Goal: Obtain resource: Obtain resource

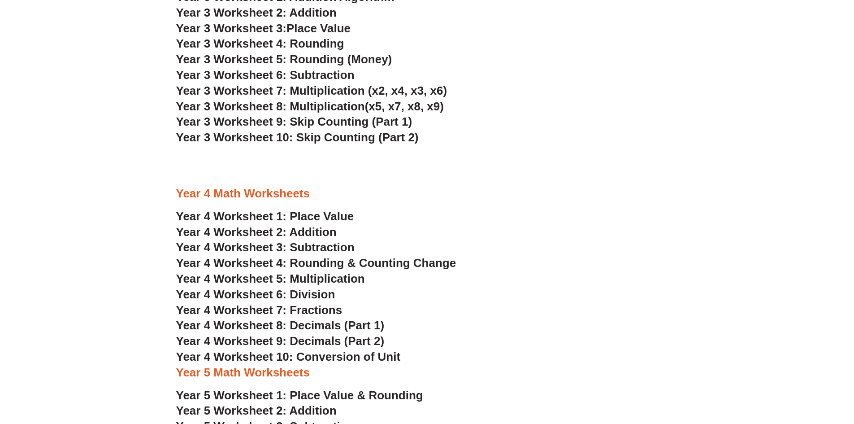
scroll to position [1299, 0]
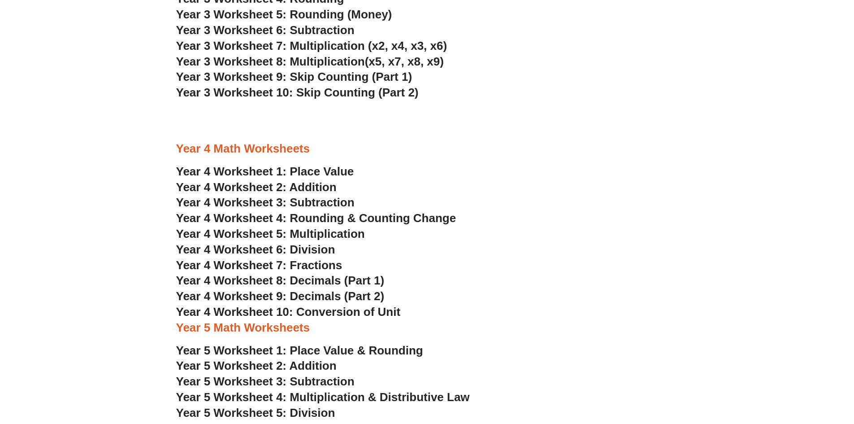
click at [261, 235] on span "Year 4 Worksheet 5: Multiplication" at bounding box center [270, 233] width 189 height 13
click at [306, 248] on span "Year 4 Worksheet 6: Division" at bounding box center [255, 249] width 159 height 13
click at [308, 255] on span "Year 4 Worksheet 6: Division" at bounding box center [255, 249] width 159 height 13
click at [318, 265] on span "Year 4 Worksheet 7: Fractions" at bounding box center [259, 264] width 166 height 13
click at [366, 280] on span "Year 4 Worksheet 8: Decimals (Part 1)" at bounding box center [280, 280] width 209 height 13
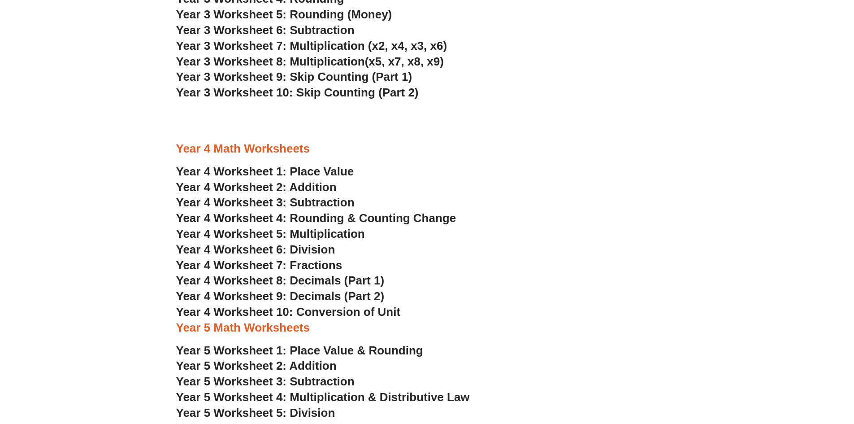
click at [366, 297] on span "Year 4 Worksheet 9: Decimals (Part 2)" at bounding box center [280, 295] width 209 height 13
click at [371, 309] on span "Year 4 Worksheet 10: Conversion of Unit" at bounding box center [288, 311] width 225 height 13
click at [318, 191] on span "Year 4 Worksheet 2: Addition" at bounding box center [256, 186] width 161 height 13
click at [541, 307] on h3 "Year 4 Worksheet 10: Conversion of Unit" at bounding box center [427, 312] width 502 height 15
click at [316, 198] on span "Year 4 Worksheet 3: Subtraction" at bounding box center [265, 202] width 179 height 13
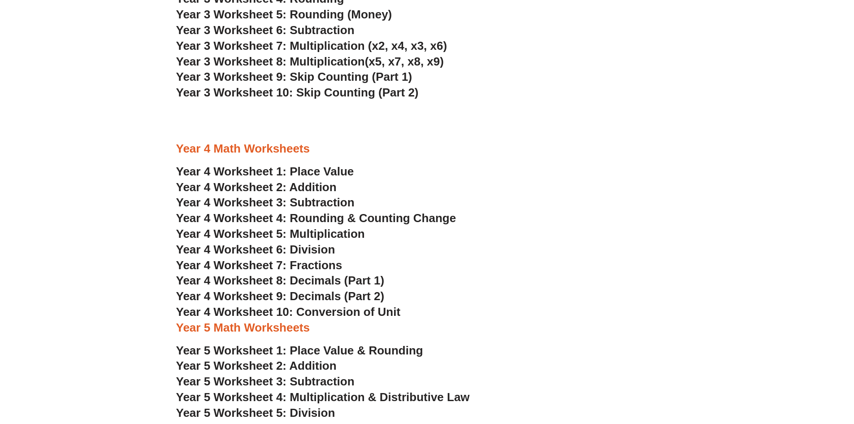
click at [339, 175] on span "Year 4 Worksheet 1: Place Value" at bounding box center [265, 171] width 178 height 13
click at [317, 197] on span "Year 4 Worksheet 3: Subtraction" at bounding box center [265, 202] width 179 height 13
click at [308, 218] on span "Year 4 Worksheet 4: Rounding & Counting Change" at bounding box center [316, 217] width 280 height 13
